Goal: Information Seeking & Learning: Learn about a topic

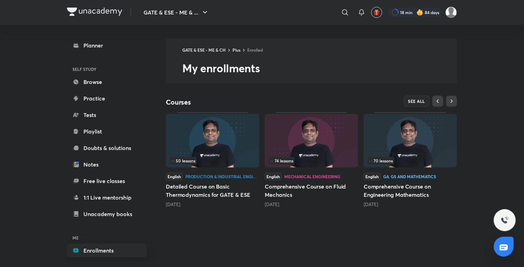
click at [398, 163] on div "70 lessons" at bounding box center [410, 161] width 85 height 8
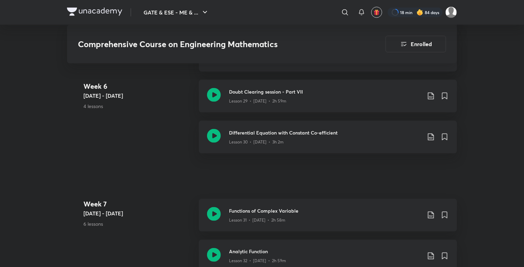
scroll to position [1763, 0]
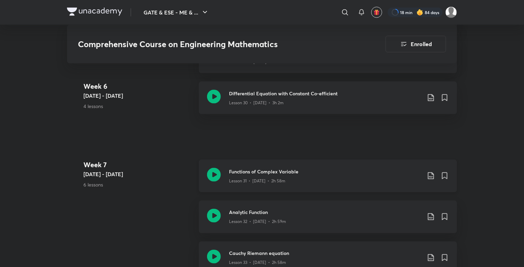
click at [217, 179] on icon at bounding box center [214, 175] width 14 height 14
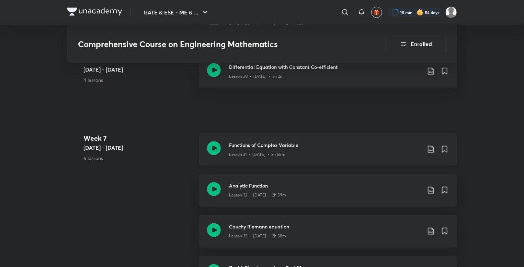
scroll to position [1790, 0]
click at [212, 186] on icon at bounding box center [214, 189] width 14 height 14
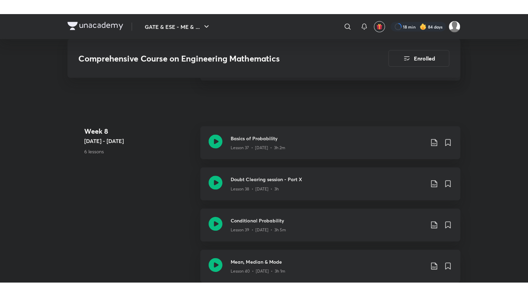
scroll to position [2124, 0]
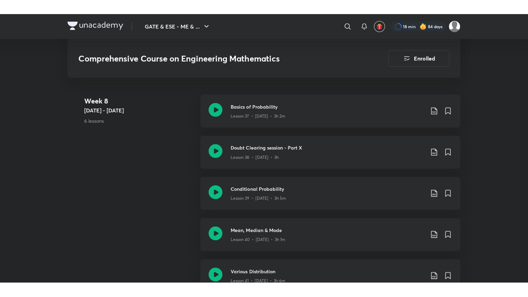
scroll to position [2137, 0]
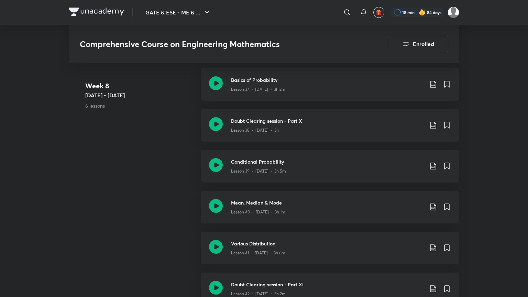
scroll to position [2137, 0]
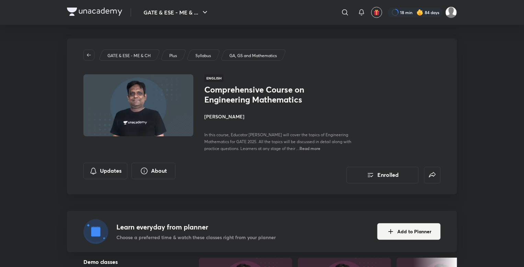
click at [198, 53] on p "Syllabus" at bounding box center [203, 56] width 15 height 6
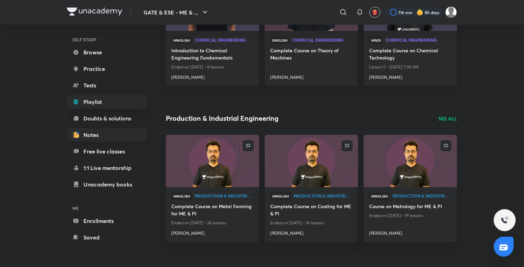
scroll to position [26, 0]
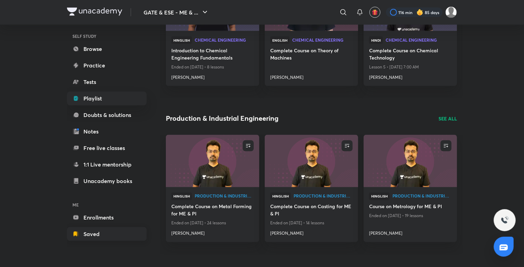
click at [91, 237] on link "Saved" at bounding box center [107, 234] width 80 height 14
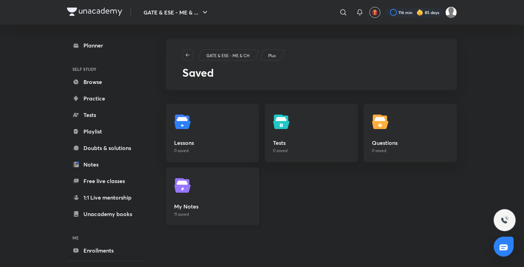
click at [184, 205] on h5 "My Notes" at bounding box center [212, 206] width 77 height 8
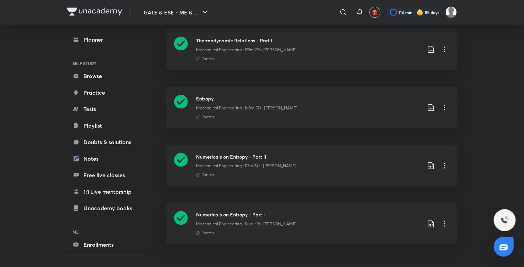
scroll to position [492, 0]
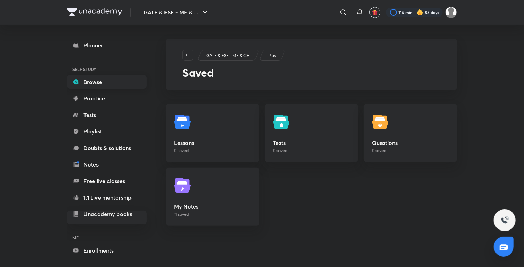
click at [106, 84] on link "Browse" at bounding box center [107, 82] width 80 height 14
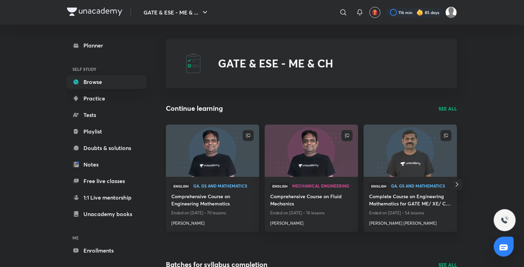
click at [210, 199] on h4 "Comprehensive Course on Engineering Mathematics" at bounding box center [212, 200] width 82 height 16
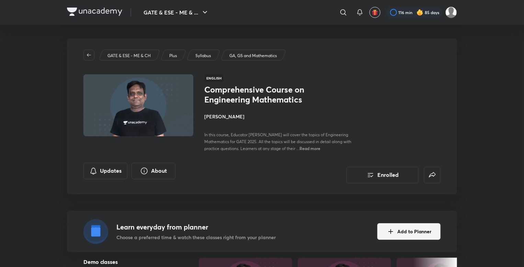
click at [226, 99] on h1 "Comprehensive Course on Engineering Mathematics" at bounding box center [260, 95] width 112 height 20
click at [251, 116] on h4 "[PERSON_NAME]" at bounding box center [281, 116] width 154 height 7
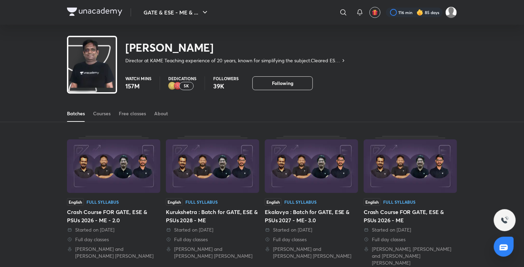
click at [113, 61] on div "Praveen Kulkarni Director at KAME Teaching experience of 20 years, known for si…" at bounding box center [206, 50] width 279 height 28
click at [109, 110] on div "Courses" at bounding box center [102, 113] width 18 height 7
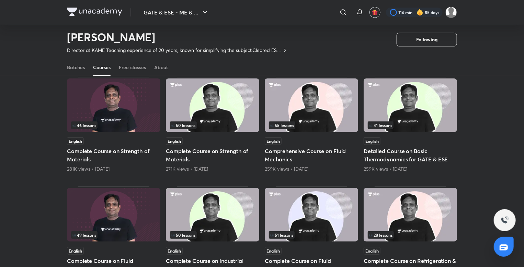
scroll to position [60, 0]
click at [190, 112] on img at bounding box center [212, 106] width 93 height 54
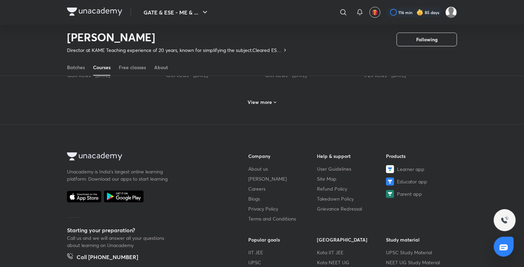
scroll to position [374, 0]
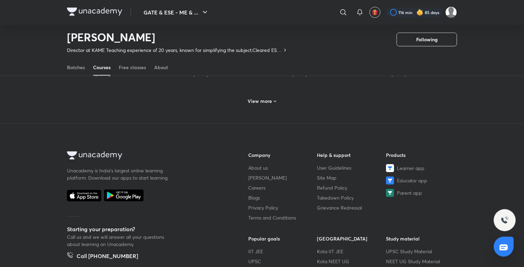
click at [271, 98] on h6 "View more" at bounding box center [260, 101] width 24 height 7
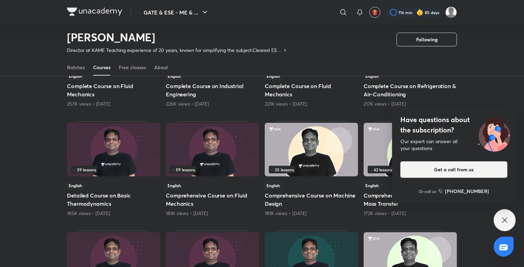
scroll to position [0, 0]
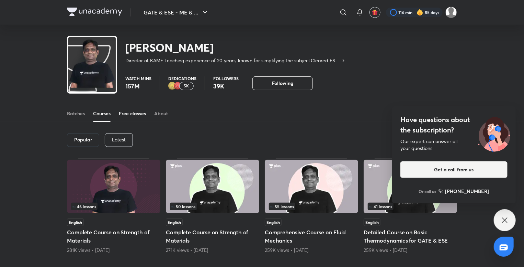
click at [122, 113] on div "Free classes" at bounding box center [132, 113] width 27 height 7
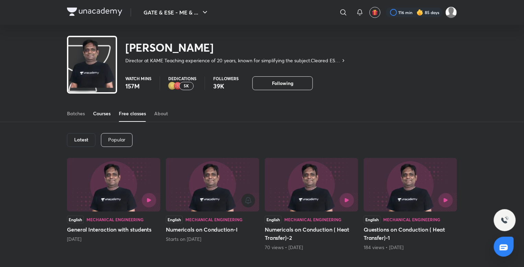
click at [99, 119] on link "Courses" at bounding box center [102, 113] width 18 height 16
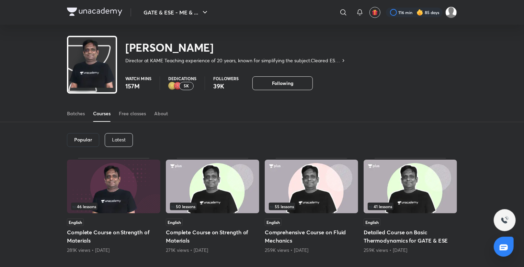
click at [84, 137] on h6 "Popular" at bounding box center [83, 139] width 18 height 5
click at [85, 143] on div "Popular" at bounding box center [83, 140] width 32 height 14
click at [110, 142] on div "Latest" at bounding box center [119, 140] width 28 height 14
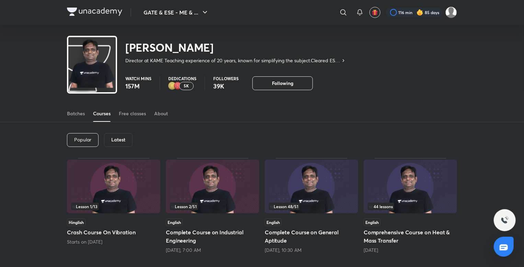
click at [110, 142] on div "Latest" at bounding box center [118, 140] width 29 height 14
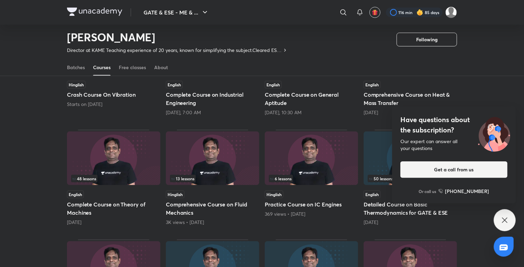
scroll to position [133, 0]
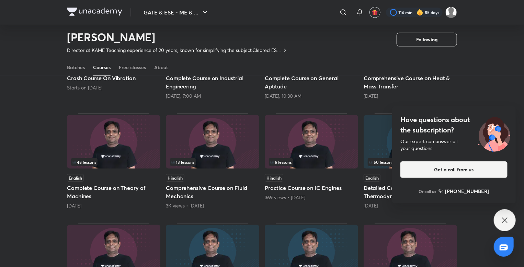
click at [506, 217] on icon at bounding box center [505, 220] width 8 height 8
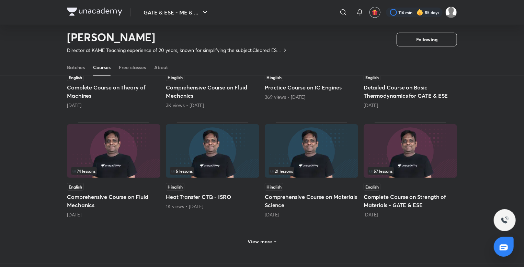
scroll to position [234, 0]
click at [262, 241] on h6 "View more" at bounding box center [260, 241] width 24 height 7
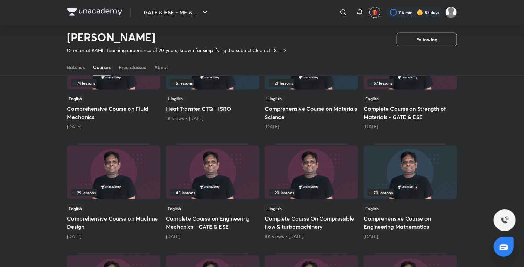
scroll to position [0, 0]
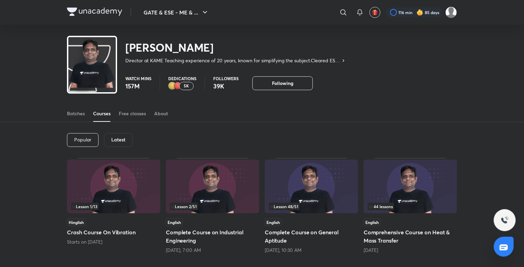
click at [123, 142] on h6 "Latest" at bounding box center [118, 139] width 14 height 5
click at [121, 138] on h6 "Latest" at bounding box center [118, 139] width 14 height 5
click at [115, 139] on h6 "Latest" at bounding box center [118, 139] width 14 height 5
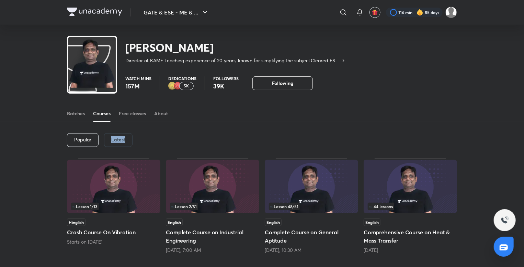
click at [126, 140] on div "Latest" at bounding box center [118, 140] width 29 height 14
click at [135, 108] on link "Free classes" at bounding box center [132, 113] width 27 height 16
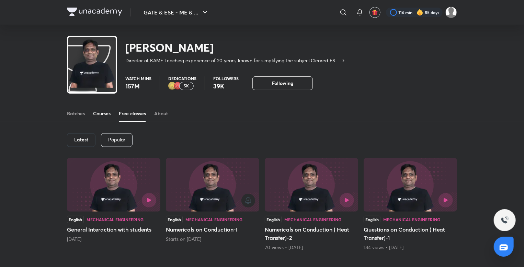
click at [107, 111] on div "Courses" at bounding box center [102, 113] width 18 height 7
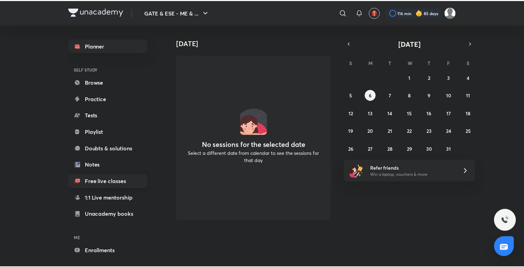
scroll to position [26, 0]
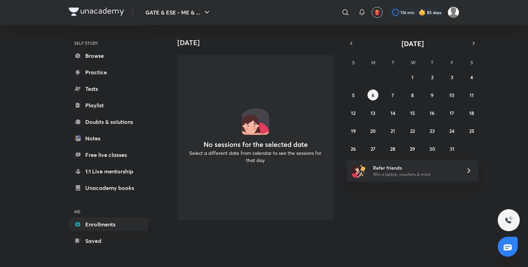
click at [97, 225] on link "Enrollments" at bounding box center [109, 224] width 80 height 14
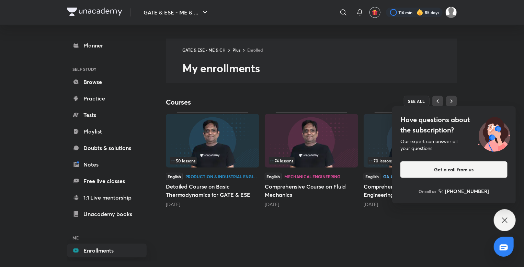
click at [507, 230] on div "Have questions about the subscription? Our expert can answer all your questions…" at bounding box center [505, 220] width 22 height 22
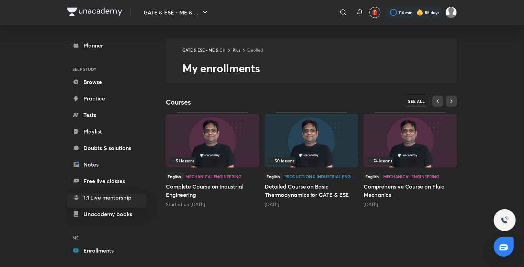
click at [426, 96] on button "SEE ALL" at bounding box center [417, 101] width 26 height 11
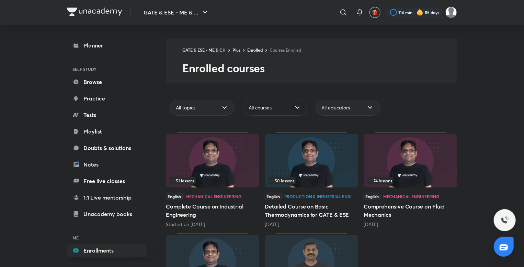
click at [297, 104] on icon at bounding box center [297, 107] width 8 height 8
drag, startPoint x: 272, startPoint y: 71, endPoint x: 265, endPoint y: 107, distance: 36.5
click at [265, 107] on div "GATE & ESE - ME & CH Plus Enrolled Courses Enrolled Enrolled courses All topics…" at bounding box center [311, 187] width 291 height 299
click at [265, 107] on span "All courses" at bounding box center [260, 107] width 23 height 7
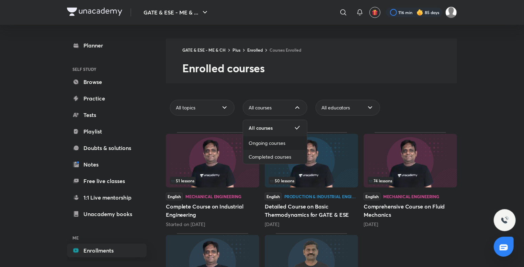
click at [266, 144] on span "Ongoing courses" at bounding box center [267, 143] width 37 height 7
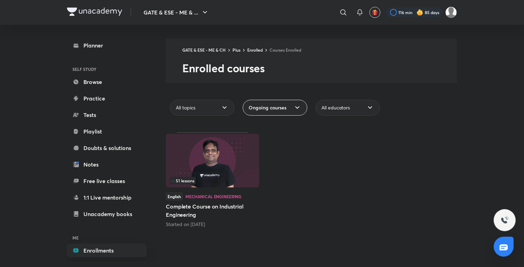
click at [224, 174] on img at bounding box center [212, 161] width 93 height 54
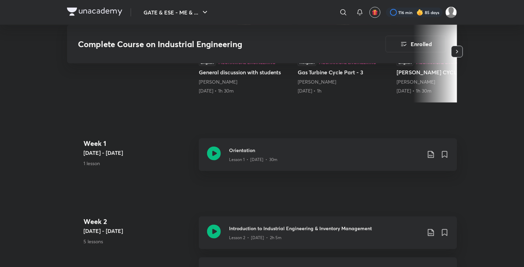
scroll to position [227, 0]
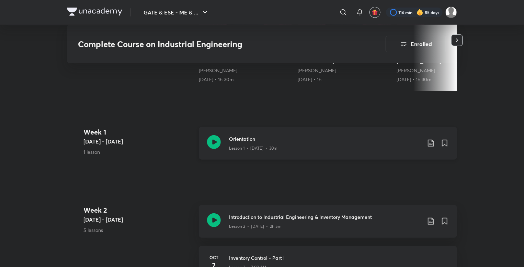
click at [216, 143] on icon at bounding box center [214, 142] width 14 height 14
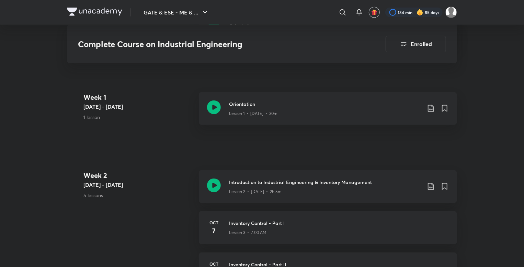
scroll to position [340, 0]
click at [217, 191] on div at bounding box center [214, 186] width 14 height 16
